Goal: Information Seeking & Learning: Learn about a topic

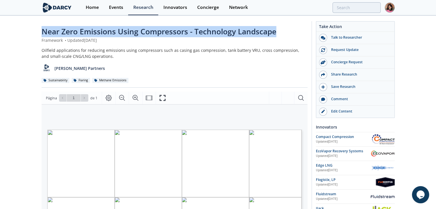
drag, startPoint x: 41, startPoint y: 31, endPoint x: 293, endPoint y: 26, distance: 251.4
click at [293, 26] on div "Near Zero Emissions Using Compressors - Technology Landscape" at bounding box center [175, 31] width 266 height 11
copy span "Near Zero Emissions Using Compressors - Technology Landscape"
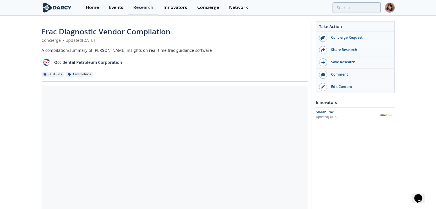
click at [157, 52] on div "A compilation/summary of Darcy insights on real-time frac guidance software" at bounding box center [175, 50] width 266 height 6
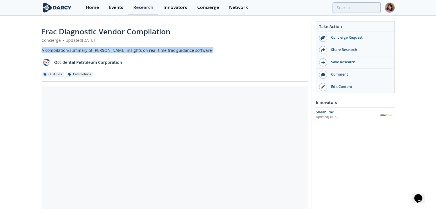
copy div "A compilation/summary of Darcy insights on real-time frac guidance software"
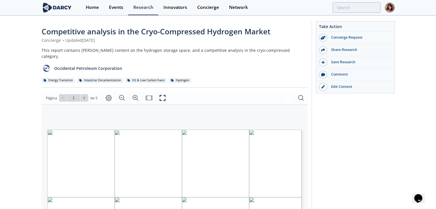
click at [151, 31] on span "Competitive analysis in the Cryo-Compressed Hydrogen Market" at bounding box center [156, 31] width 229 height 10
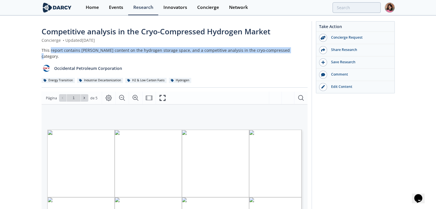
drag, startPoint x: 51, startPoint y: 50, endPoint x: 298, endPoint y: 53, distance: 247.9
click at [298, 53] on div "This report contains darcy content on the hydrogen storage space, and a competi…" at bounding box center [175, 53] width 266 height 12
copy div "report contains darcy content on the hydrogen storage space, and a competitive …"
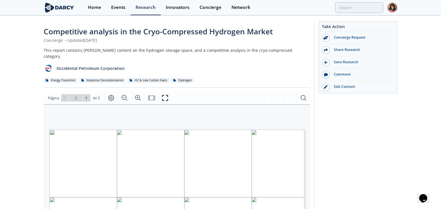
click at [281, 208] on div "CRYO-COMPRESSED HYDROGEN VENDOR TO VENDOR COMPARISON" at bounding box center [167, 196] width 236 height 133
type input "1"
